Goal: Task Accomplishment & Management: Complete application form

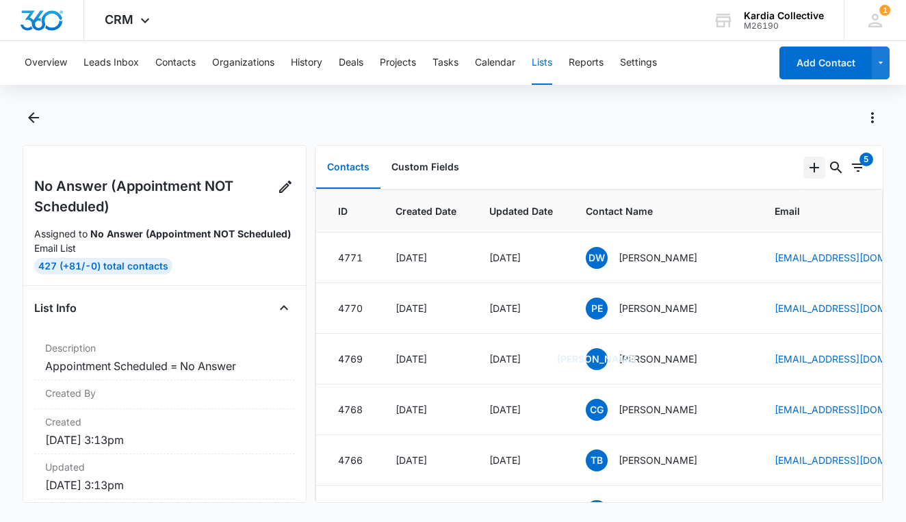
click at [817, 166] on icon "Add" at bounding box center [814, 167] width 16 height 16
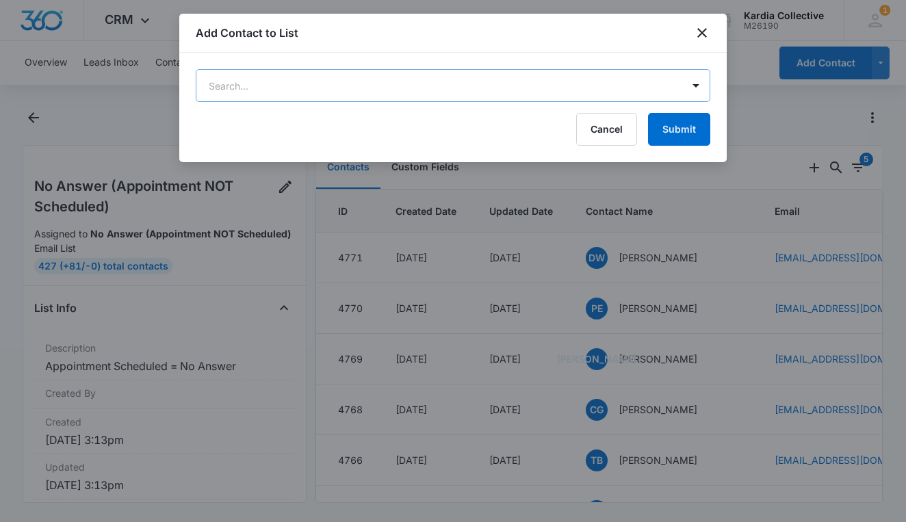
click at [553, 84] on body "CRM Apps Reputation Websites Forms CRM Email Social Content Ads Intelligence Fi…" at bounding box center [453, 261] width 906 height 522
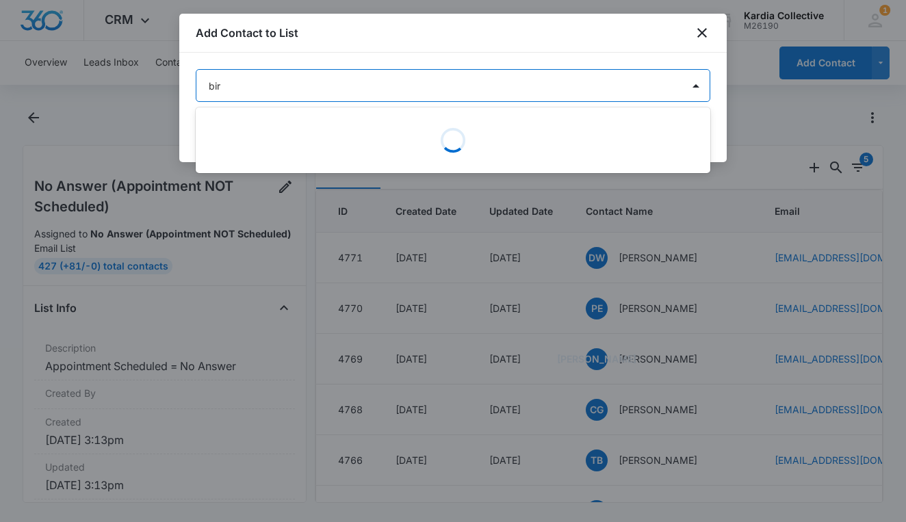
type input "[PERSON_NAME]"
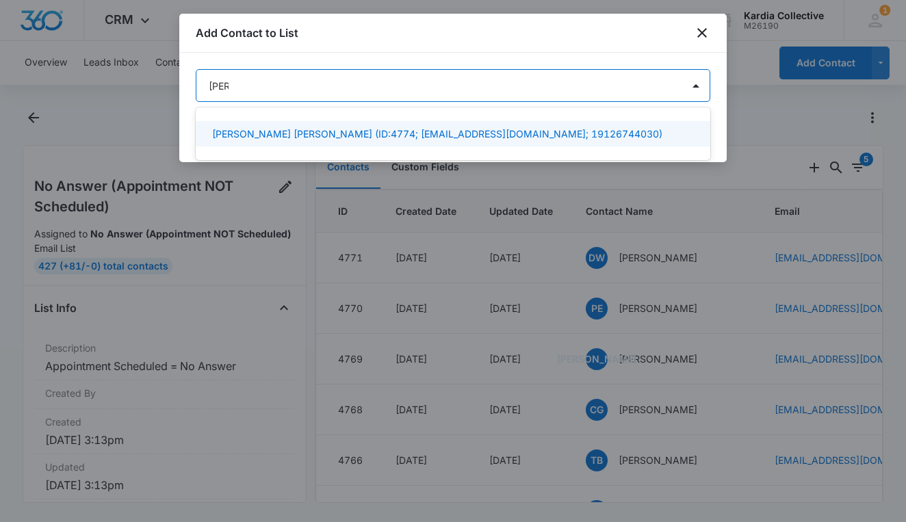
click at [538, 142] on div "[PERSON_NAME] [PERSON_NAME] (ID:4774; [EMAIL_ADDRESS][DOMAIN_NAME]; 19126744030)" at bounding box center [453, 133] width 514 height 25
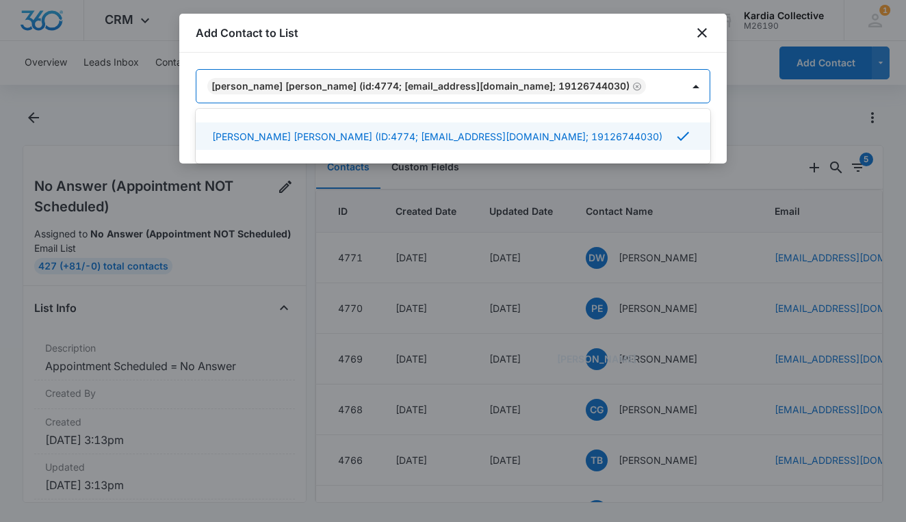
click at [756, 68] on div at bounding box center [453, 261] width 906 height 522
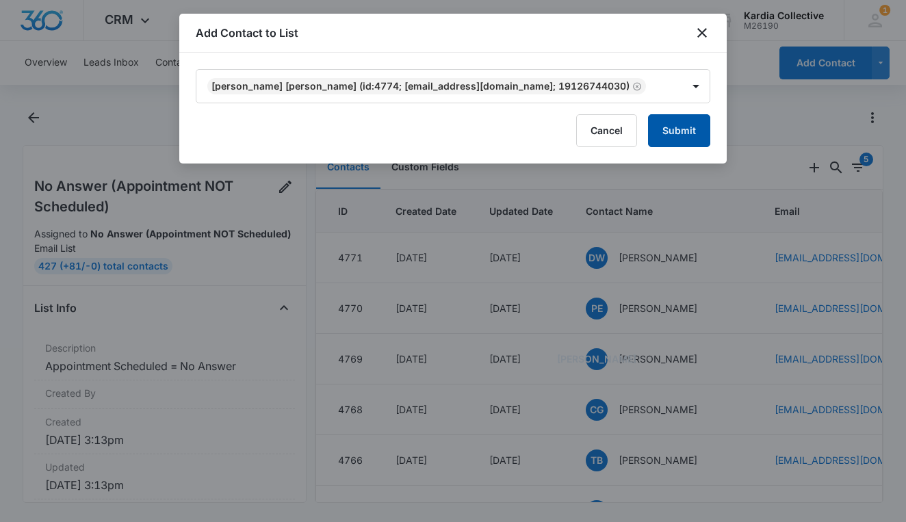
click at [679, 140] on button "Submit" at bounding box center [679, 130] width 62 height 33
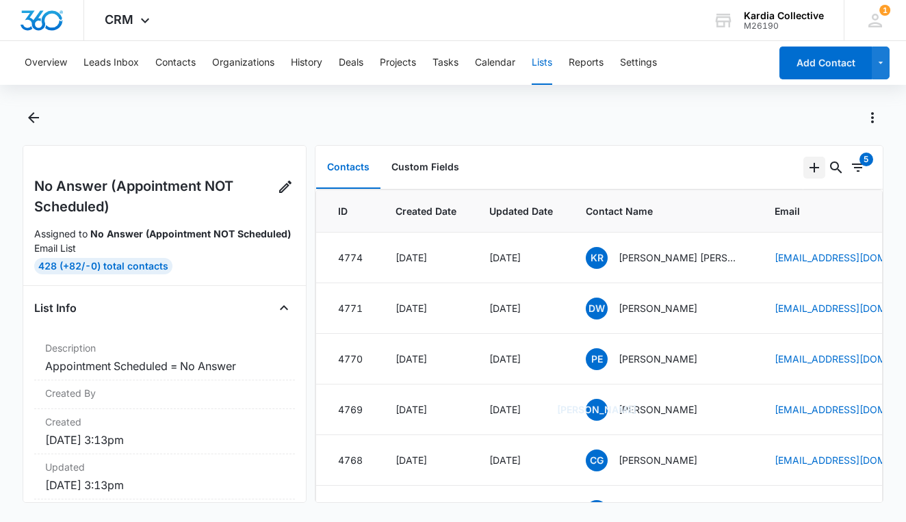
click at [815, 170] on icon "Add" at bounding box center [814, 167] width 16 height 16
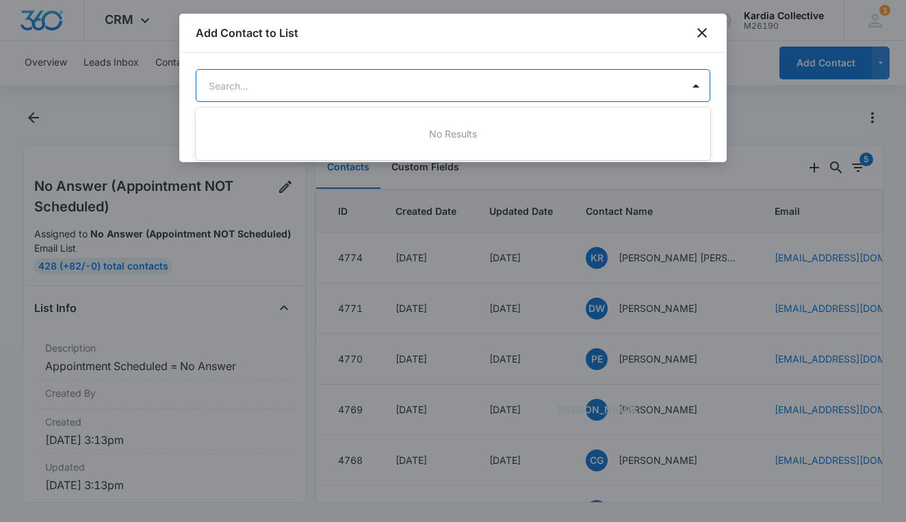
click at [544, 92] on body "CRM Apps Reputation Websites Forms CRM Email Social Content Ads Intelligence Fi…" at bounding box center [453, 261] width 906 height 522
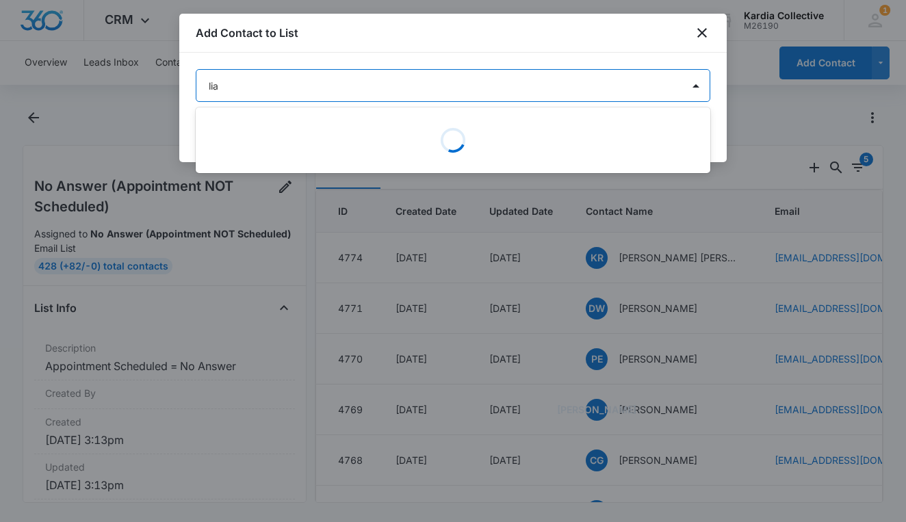
type input "liaj"
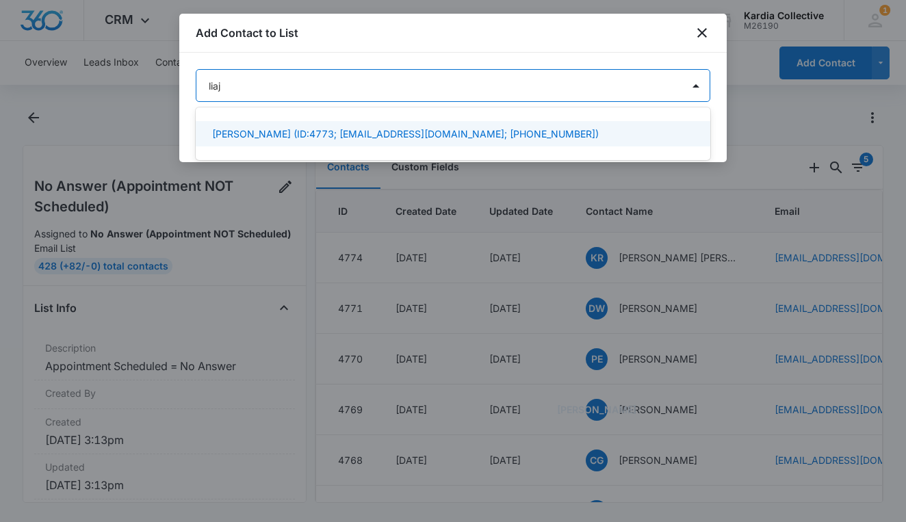
click at [564, 131] on div "[PERSON_NAME] (ID:4773; [EMAIL_ADDRESS][DOMAIN_NAME]; [PHONE_NUMBER])" at bounding box center [451, 134] width 479 height 14
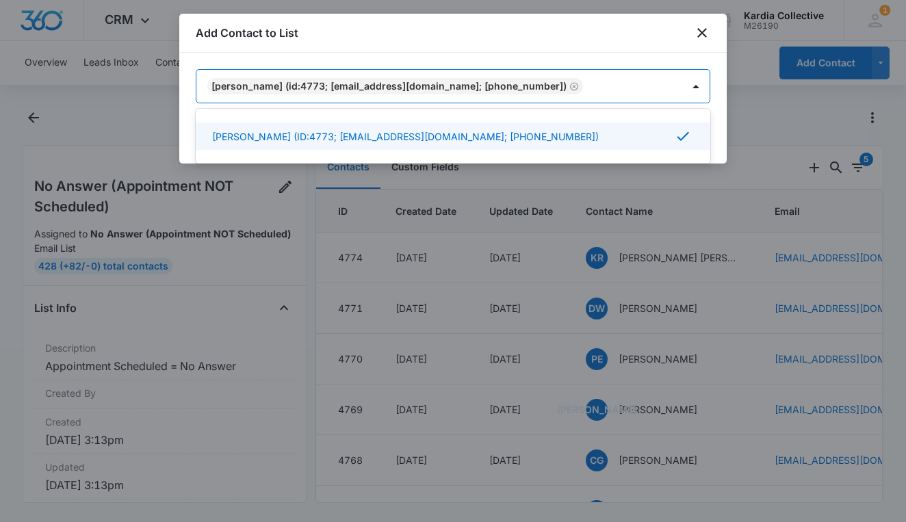
click at [748, 57] on div at bounding box center [453, 261] width 906 height 522
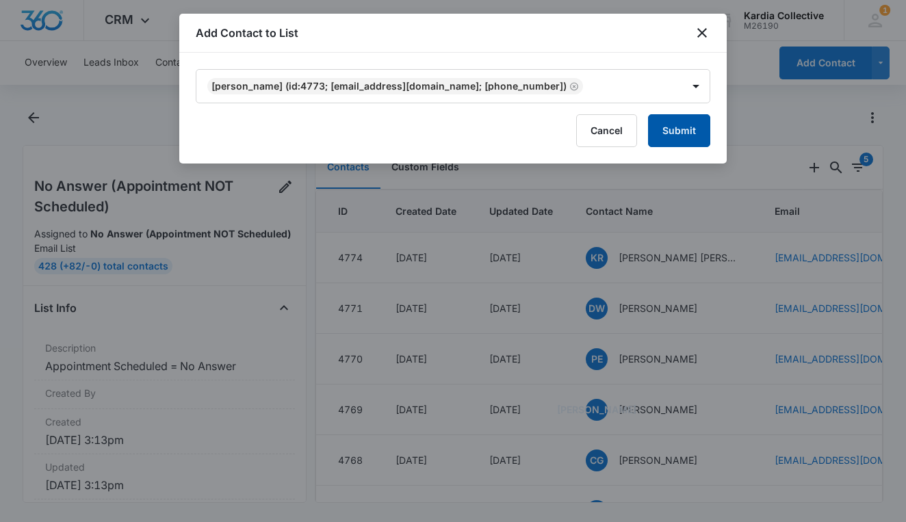
click at [676, 129] on button "Submit" at bounding box center [679, 130] width 62 height 33
